Goal: Information Seeking & Learning: Learn about a topic

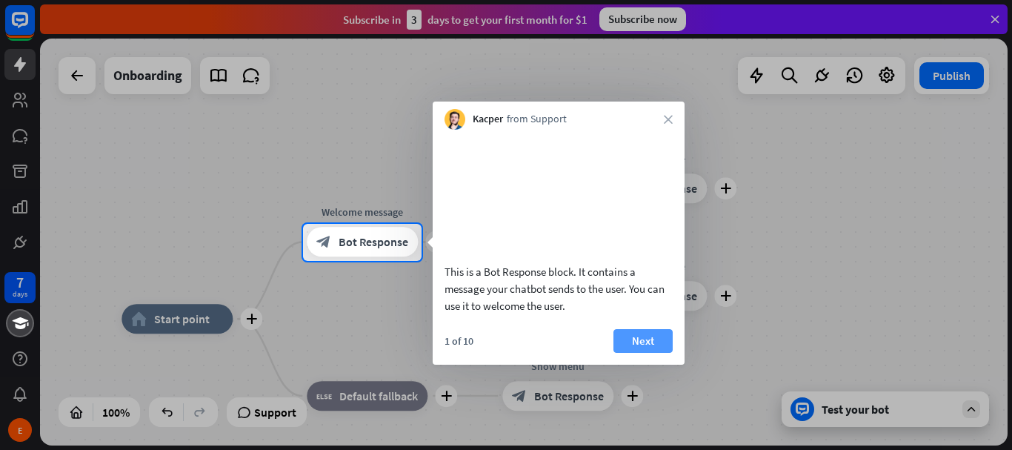
click at [641, 353] on button "Next" at bounding box center [642, 341] width 59 height 24
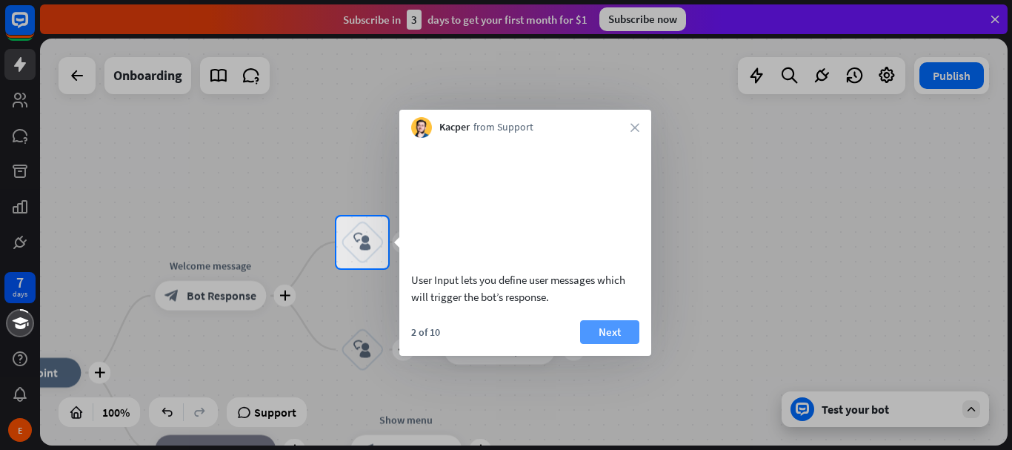
click at [611, 344] on button "Next" at bounding box center [609, 332] width 59 height 24
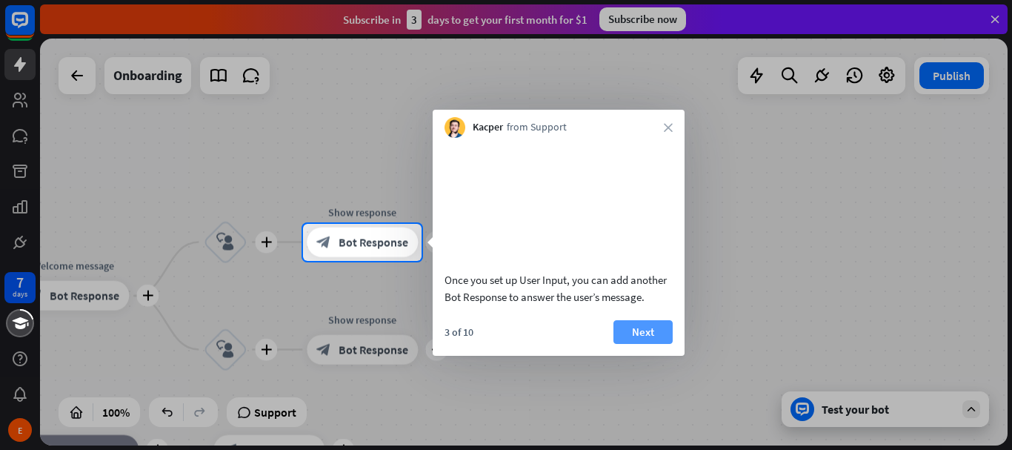
click at [627, 344] on button "Next" at bounding box center [642, 332] width 59 height 24
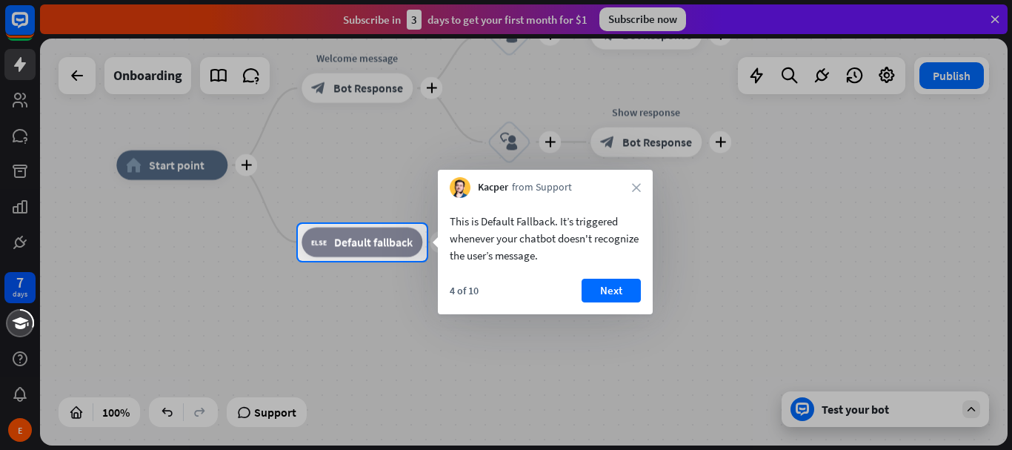
click at [612, 289] on button "Next" at bounding box center [610, 290] width 59 height 24
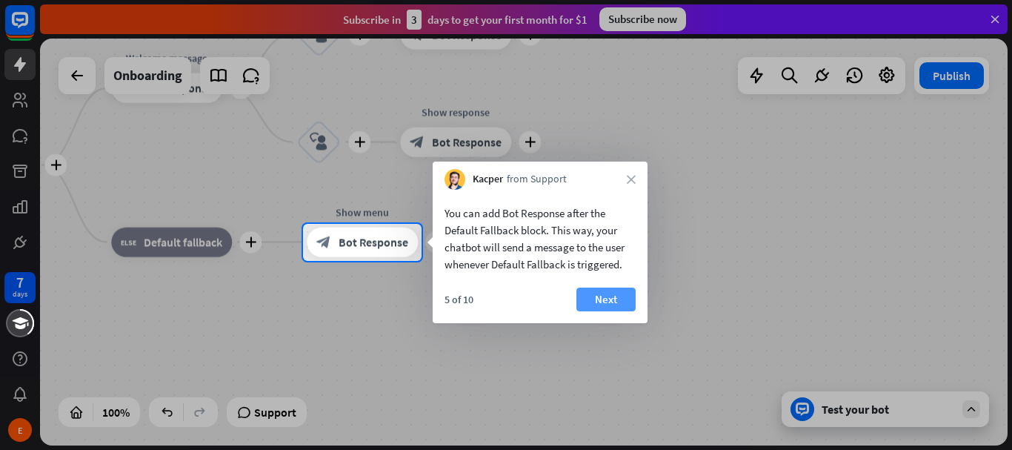
click at [613, 295] on button "Next" at bounding box center [605, 299] width 59 height 24
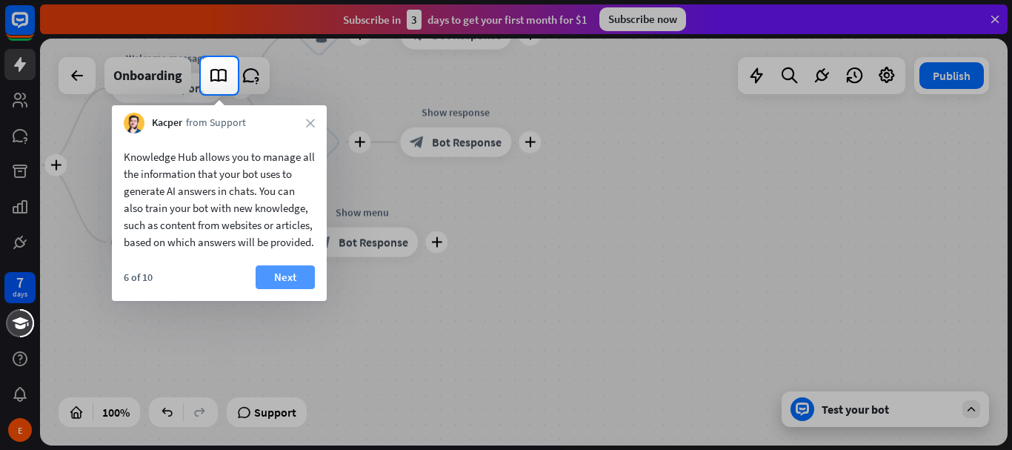
click at [292, 287] on button "Next" at bounding box center [285, 277] width 59 height 24
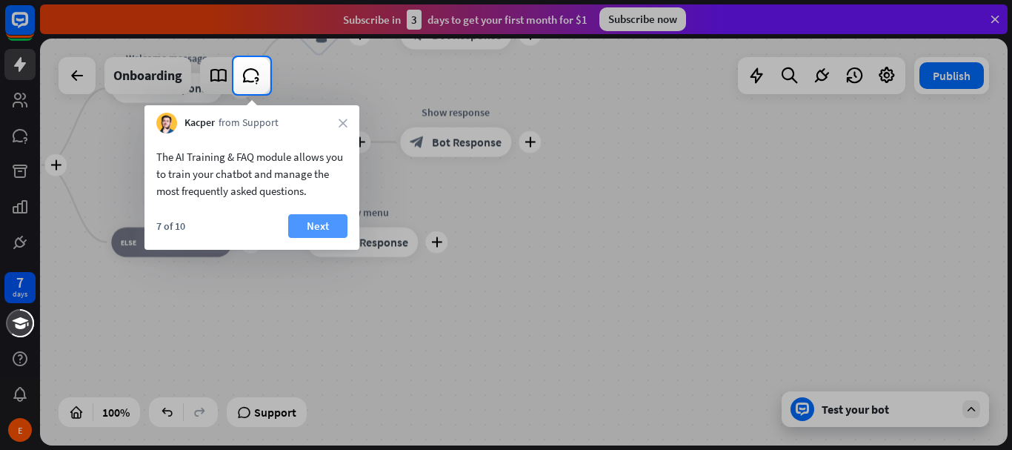
click at [304, 228] on button "Next" at bounding box center [317, 226] width 59 height 24
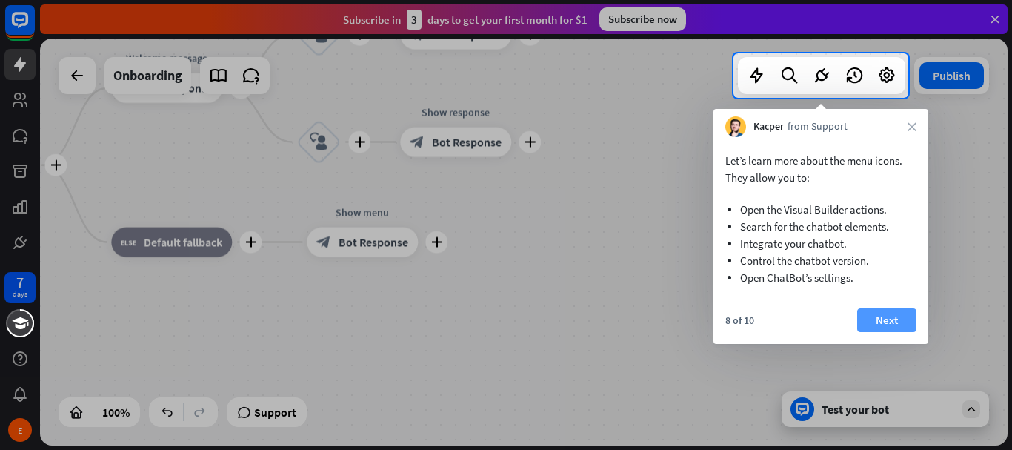
click at [864, 316] on button "Next" at bounding box center [886, 320] width 59 height 24
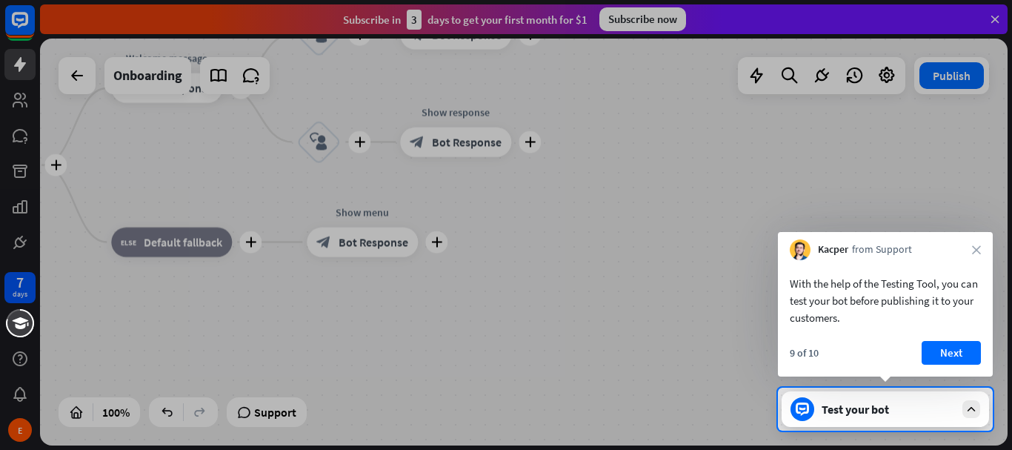
click at [958, 342] on button "Next" at bounding box center [950, 353] width 59 height 24
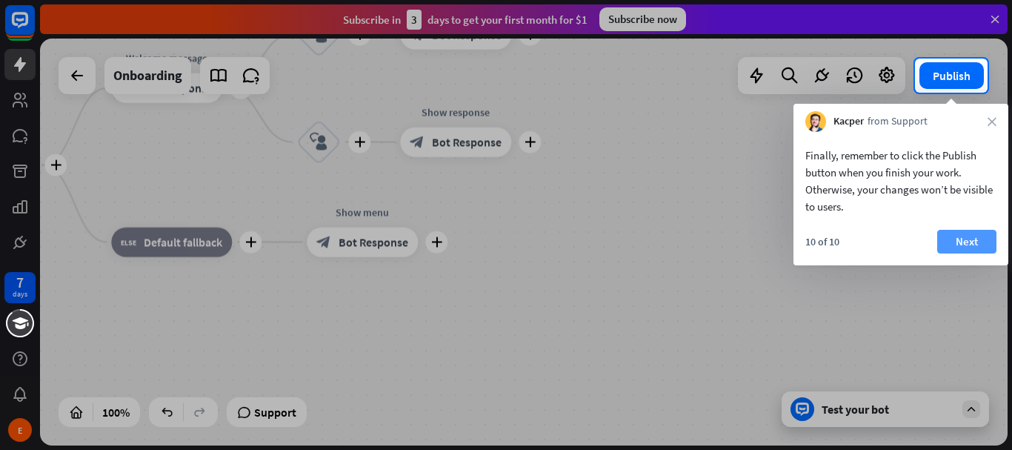
click at [958, 242] on button "Next" at bounding box center [966, 242] width 59 height 24
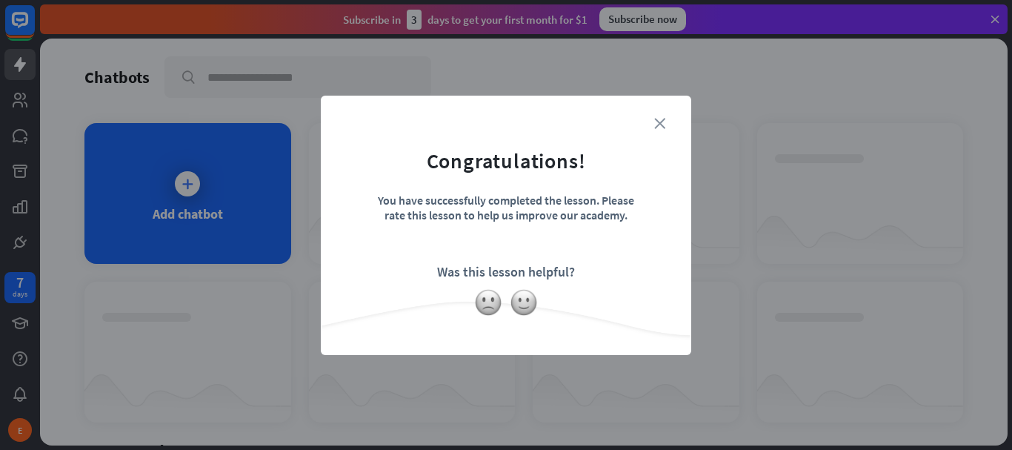
click at [660, 121] on icon "close" at bounding box center [659, 123] width 11 height 11
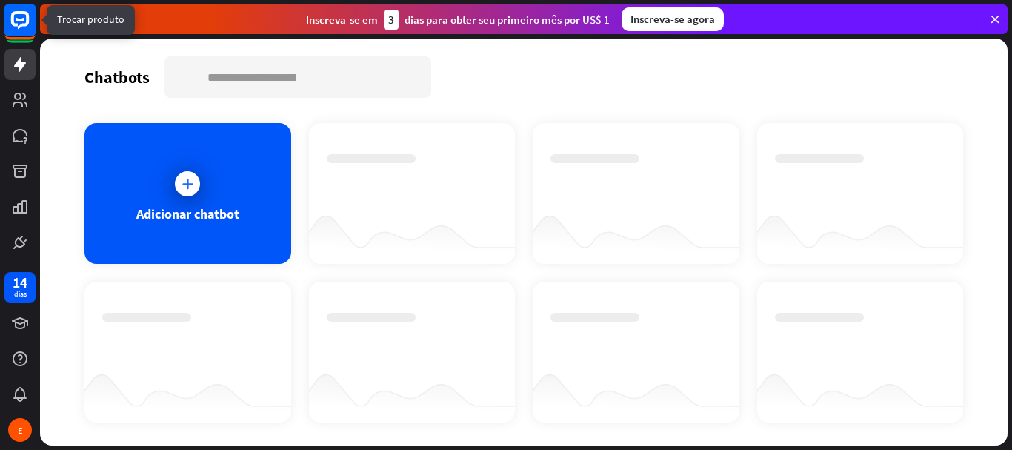
click at [20, 35] on rect at bounding box center [20, 20] width 33 height 33
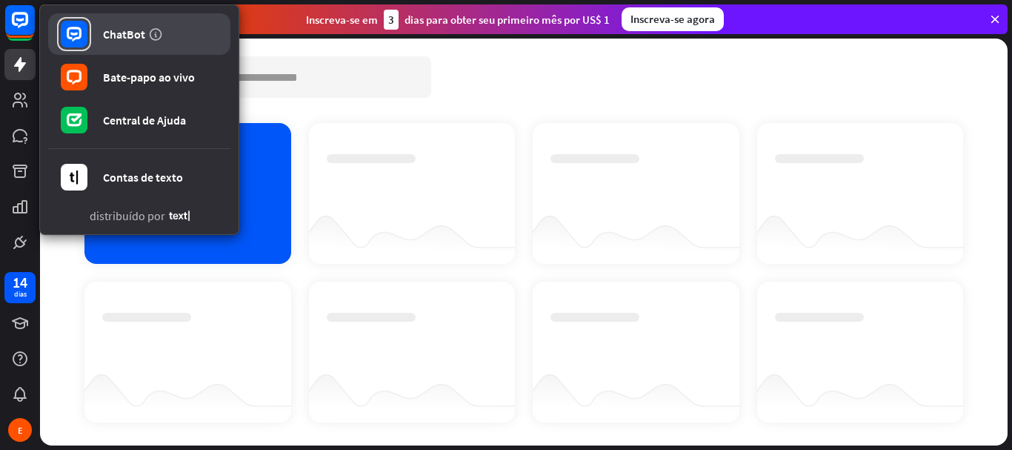
click at [65, 35] on rect at bounding box center [74, 34] width 27 height 27
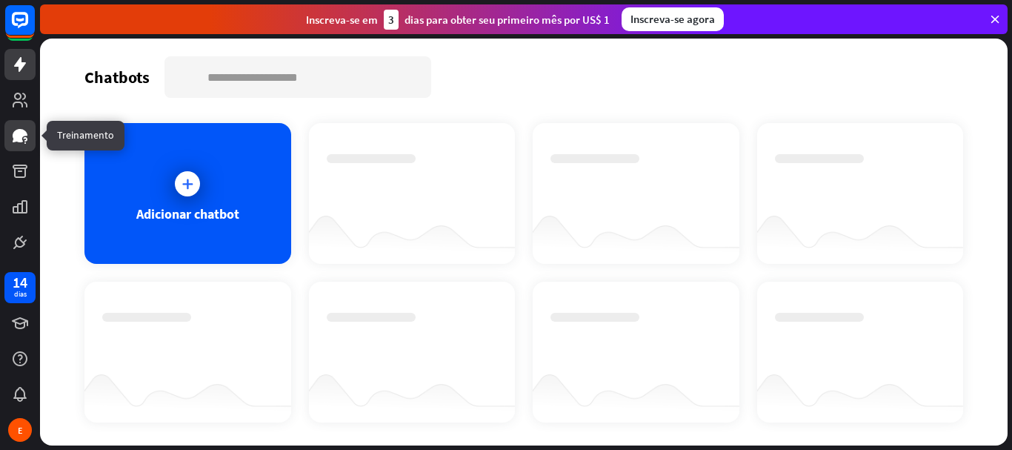
click at [13, 132] on icon at bounding box center [20, 136] width 18 height 18
